Goal: Entertainment & Leisure: Consume media (video, audio)

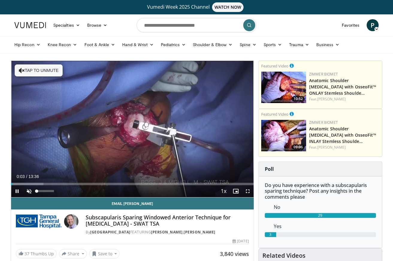
click at [29, 192] on span "Video Player" at bounding box center [29, 191] width 12 height 12
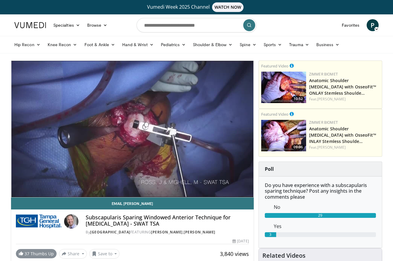
click at [41, 252] on link "37 Thumbs Up" at bounding box center [36, 253] width 41 height 9
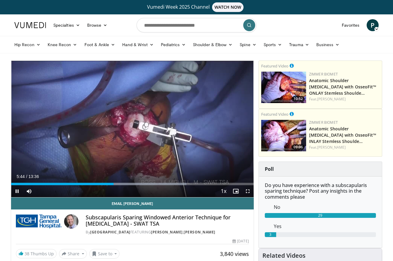
click at [249, 189] on span "Video Player" at bounding box center [248, 191] width 12 height 12
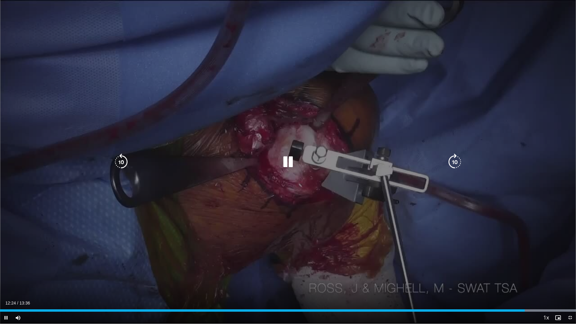
click at [164, 98] on div "10 seconds Tap to unmute" at bounding box center [288, 161] width 576 height 323
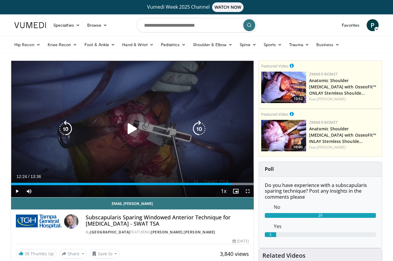
click at [128, 130] on icon "Video Player" at bounding box center [132, 129] width 17 height 17
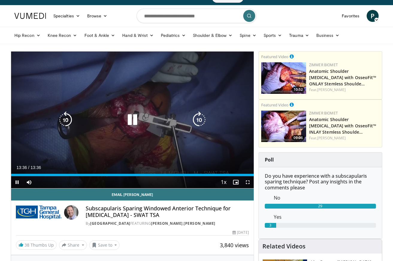
scroll to position [27, 0]
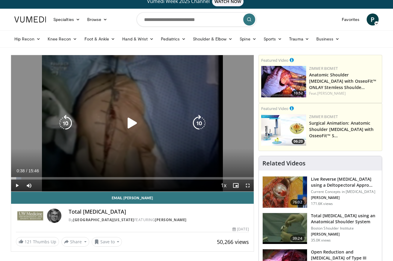
scroll to position [6, 0]
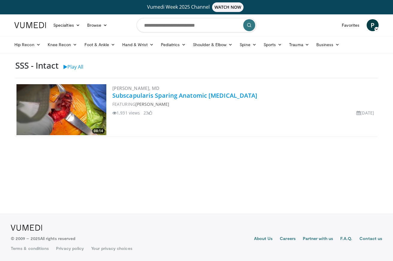
click at [169, 92] on link "Subscapularis Sparing Anatomic Total Shoulder Arthroplasty" at bounding box center [184, 95] width 145 height 8
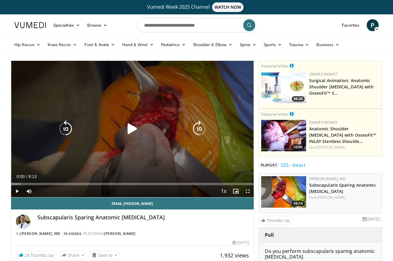
click at [131, 131] on icon "Video Player" at bounding box center [132, 129] width 17 height 17
click at [200, 129] on icon "Video Player" at bounding box center [199, 129] width 17 height 17
click at [200, 128] on icon "Video Player" at bounding box center [199, 129] width 17 height 17
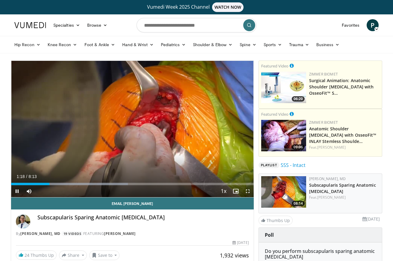
click at [198, 130] on div "30 seconds Tap to unmute" at bounding box center [132, 129] width 243 height 136
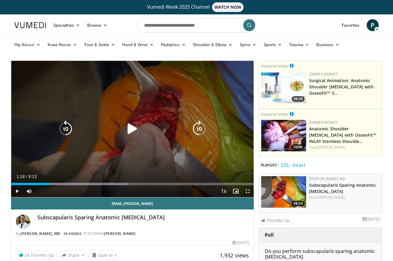
click at [202, 124] on icon "Video Player" at bounding box center [199, 129] width 17 height 17
click at [134, 128] on icon "Video Player" at bounding box center [132, 129] width 17 height 17
